Goal: Communication & Community: Participate in discussion

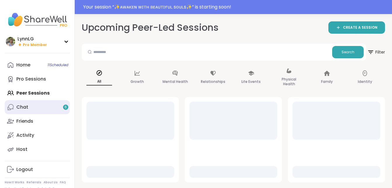
click at [24, 106] on div "Chat 6" at bounding box center [22, 107] width 12 height 6
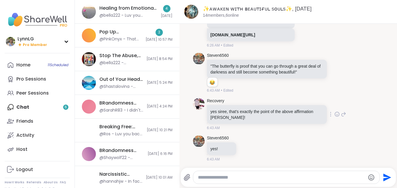
scroll to position [88, 0]
click at [374, 104] on li "Recovery yes siree, that's exactly the point of the above affirmation Steven! 6…" at bounding box center [288, 114] width 206 height 37
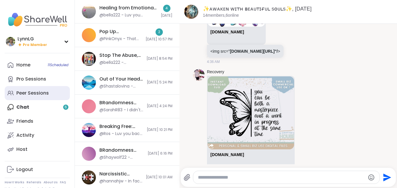
scroll to position [86, 0]
click at [22, 107] on div "Home 11 Scheduled Pro Sessions Peer Sessions Chat 6 Friends Activity Host" at bounding box center [37, 107] width 65 height 98
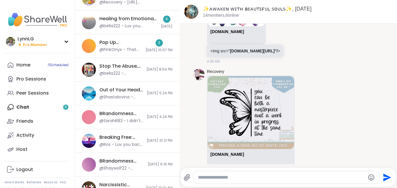
scroll to position [0, 0]
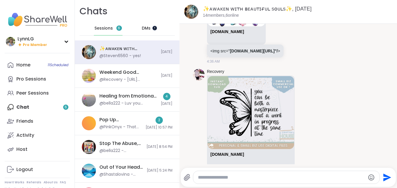
click at [152, 25] on div at bounding box center [152, 25] width 0 height 0
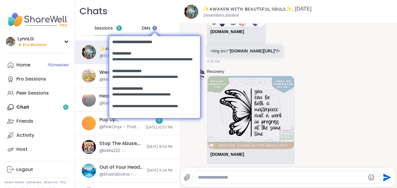
click at [137, 27] on body at bounding box center [154, 76] width 102 height 102
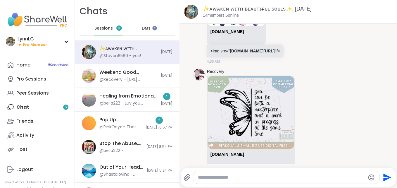
click at [142, 28] on span "DMs" at bounding box center [146, 28] width 9 height 6
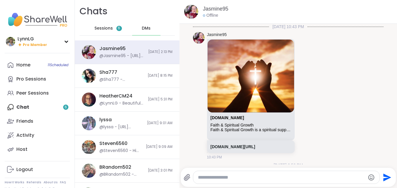
scroll to position [292, 0]
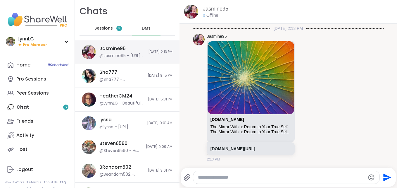
click at [129, 43] on div "Jasmine95 @Jasmine95 - https://sharewellnow.com/session/1cfb90b0-7bec-4a8f-83b7…" at bounding box center [127, 52] width 105 height 24
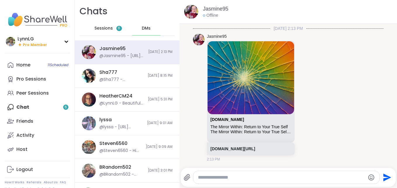
click at [102, 27] on span "Sessions" at bounding box center [103, 28] width 18 height 6
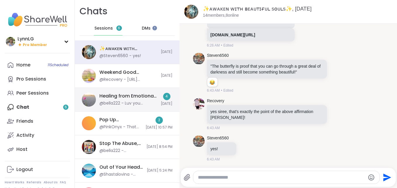
click at [137, 93] on div "Healing from Emotional Abuse, Sep 05" at bounding box center [128, 96] width 58 height 6
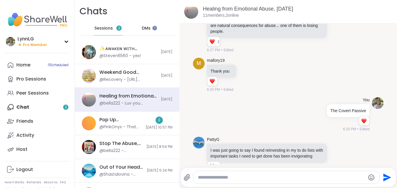
scroll to position [212, 0]
click at [102, 27] on span "Sessions" at bounding box center [103, 28] width 18 height 6
click at [103, 25] on div "Sessions 2" at bounding box center [108, 28] width 29 height 14
click at [102, 27] on span "Sessions" at bounding box center [103, 28] width 18 height 6
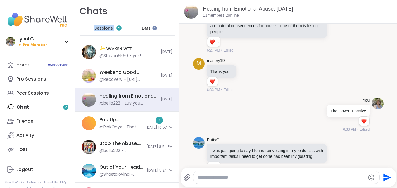
click at [102, 27] on span "Sessions" at bounding box center [103, 28] width 18 height 6
drag, startPoint x: 102, startPoint y: 27, endPoint x: 123, endPoint y: 15, distance: 24.5
click at [123, 14] on div "Chats Sessions 2 DMs" at bounding box center [127, 20] width 105 height 40
click at [118, 29] on span "2" at bounding box center [119, 28] width 2 height 5
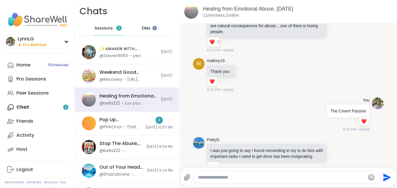
click at [118, 29] on span "2" at bounding box center [119, 28] width 2 height 5
click at [137, 92] on div "Healing from Emotional Abuse, Sep 05 @bella222 - Luv you Ross 💕💕💕 Today" at bounding box center [127, 100] width 105 height 24
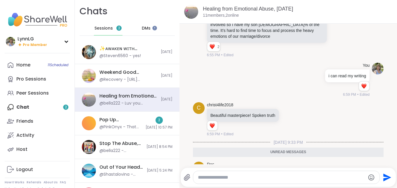
scroll to position [831, 0]
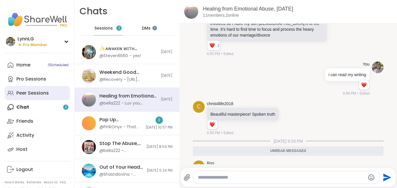
click at [28, 91] on div "Peer Sessions" at bounding box center [32, 93] width 32 height 6
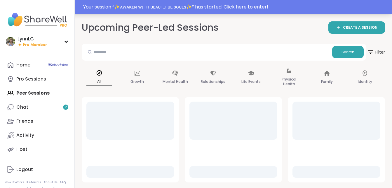
click at [296, 6] on div "Your session “ ✨ᴀᴡᴀᴋᴇɴ ᴡɪᴛʜ ʙᴇᴀᴜᴛɪғᴜʟ sᴏᴜʟs✨ ” has started. Click here to enter!" at bounding box center [236, 7] width 306 height 7
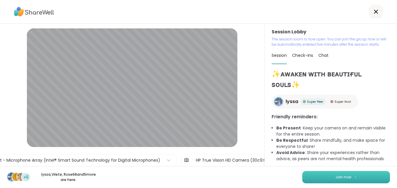
click at [342, 179] on span "Join now" at bounding box center [343, 176] width 16 height 5
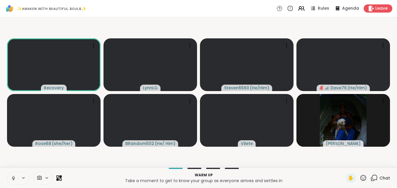
click at [13, 177] on icon at bounding box center [13, 177] width 5 height 5
click at [380, 179] on span "Chat" at bounding box center [384, 178] width 11 height 6
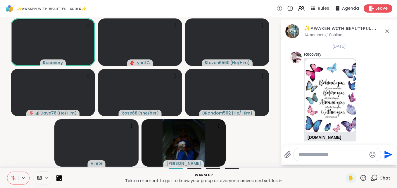
scroll to position [819, 0]
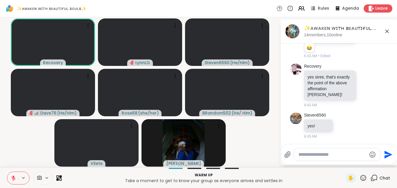
click at [341, 155] on textarea "Type your message" at bounding box center [332, 154] width 68 height 6
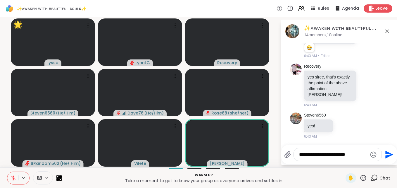
type textarea "**********"
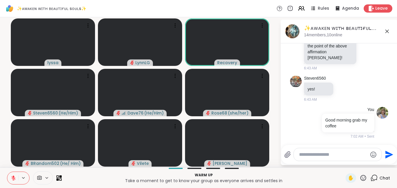
scroll to position [856, 0]
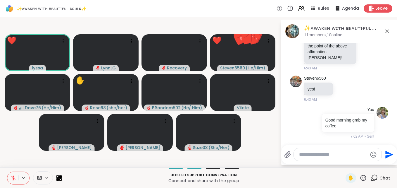
click at [360, 179] on icon at bounding box center [363, 177] width 6 height 6
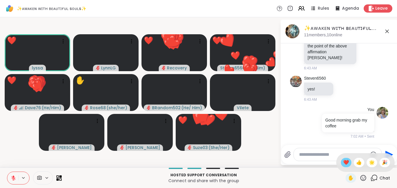
click at [343, 162] on span "❤️" at bounding box center [346, 162] width 6 height 7
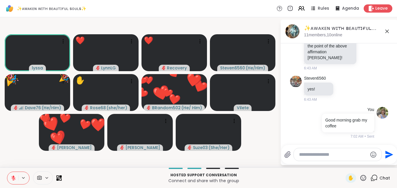
click at [359, 178] on icon at bounding box center [362, 177] width 7 height 7
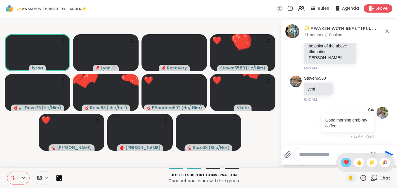
click at [343, 163] on span "❤️" at bounding box center [346, 162] width 6 height 7
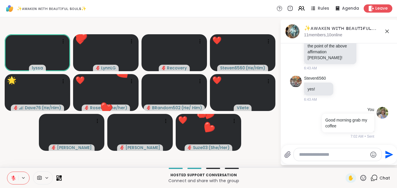
click at [361, 177] on icon at bounding box center [362, 177] width 7 height 7
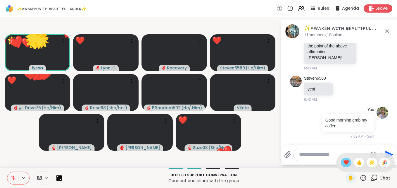
click at [343, 162] on span "❤️" at bounding box center [346, 162] width 6 height 7
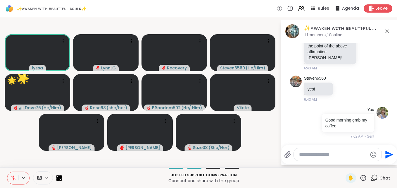
click at [8, 178] on button at bounding box center [12, 178] width 11 height 12
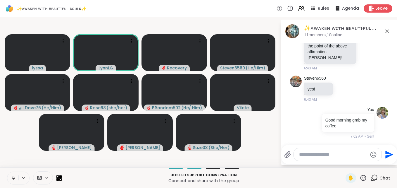
click at [12, 180] on icon at bounding box center [13, 177] width 5 height 5
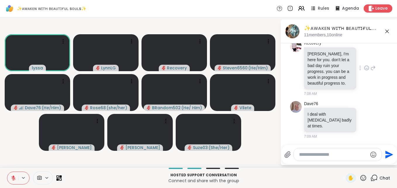
scroll to position [936, 0]
click at [364, 70] on icon at bounding box center [366, 68] width 4 height 4
click at [364, 61] on div "Select Reaction: Heart" at bounding box center [366, 58] width 5 height 5
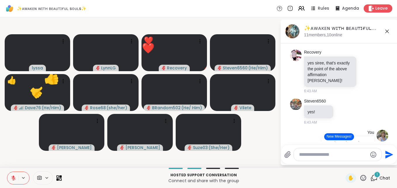
scroll to position [1, 0]
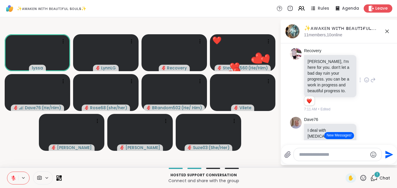
click at [334, 135] on button "New Messages!" at bounding box center [339, 135] width 30 height 7
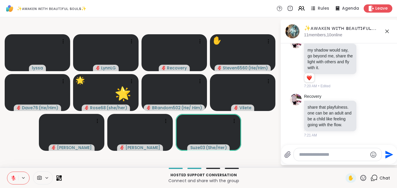
scroll to position [1329, 0]
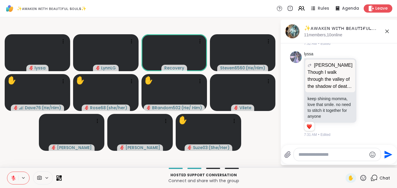
scroll to position [1792, 0]
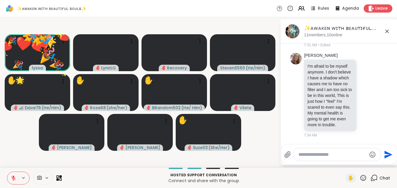
click at [360, 177] on icon at bounding box center [362, 177] width 7 height 7
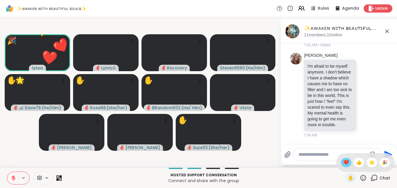
click at [343, 160] on span "❤️" at bounding box center [346, 162] width 6 height 7
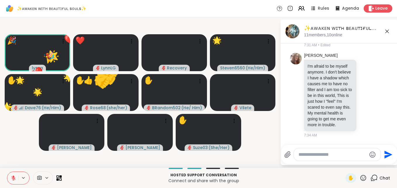
click at [359, 177] on icon at bounding box center [362, 177] width 7 height 7
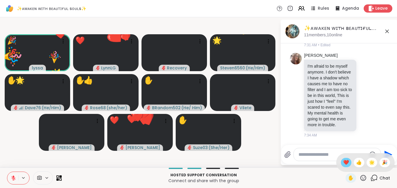
click at [343, 163] on span "❤️" at bounding box center [346, 162] width 6 height 7
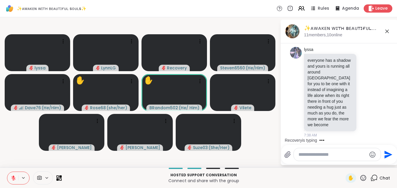
scroll to position [2081, 0]
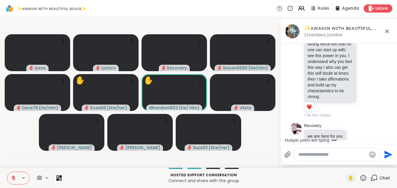
scroll to position [1806, 0]
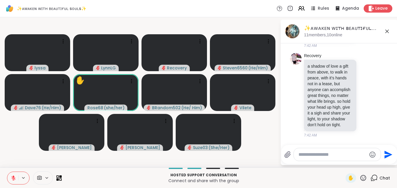
scroll to position [2401, 0]
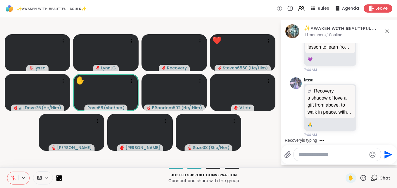
scroll to position [2652, 0]
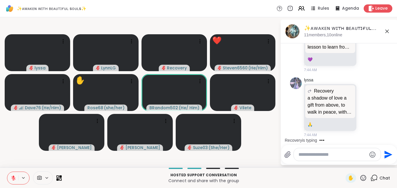
click at [318, 155] on textarea "Type your message" at bounding box center [332, 154] width 68 height 6
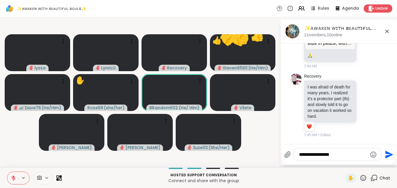
scroll to position [2726, 0]
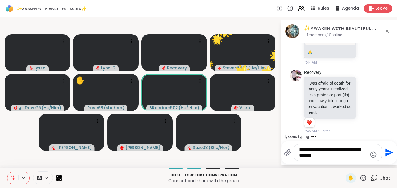
type textarea "**********"
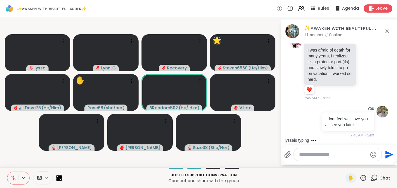
scroll to position [2763, 0]
click at [375, 8] on span "Leave" at bounding box center [381, 9] width 13 height 6
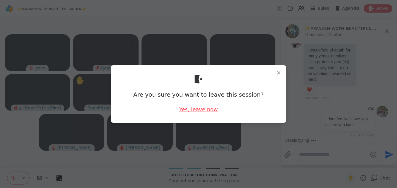
click at [196, 109] on div "Yes, leave now" at bounding box center [198, 109] width 39 height 7
